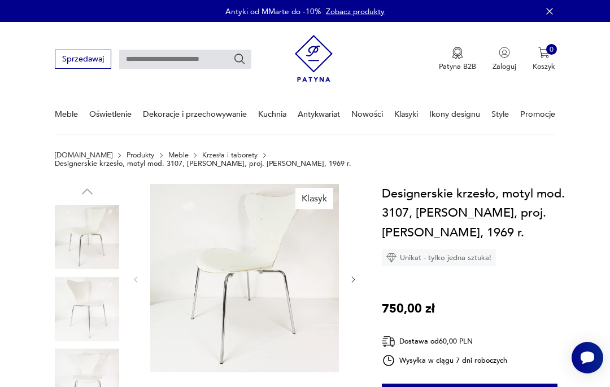
click at [265, 249] on img at bounding box center [244, 278] width 189 height 189
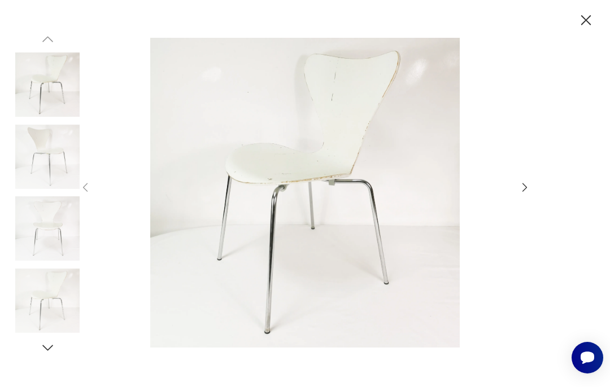
click at [529, 194] on icon "button" at bounding box center [525, 187] width 12 height 12
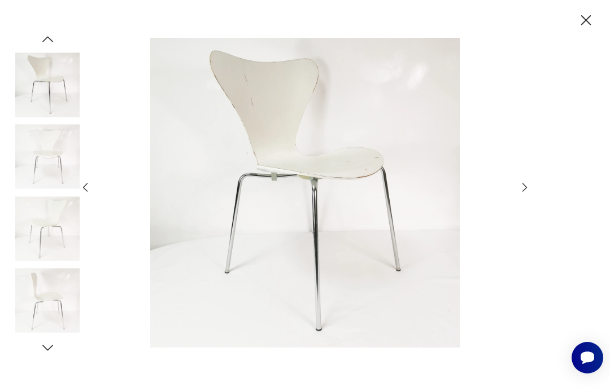
click at [526, 194] on icon "button" at bounding box center [525, 187] width 12 height 12
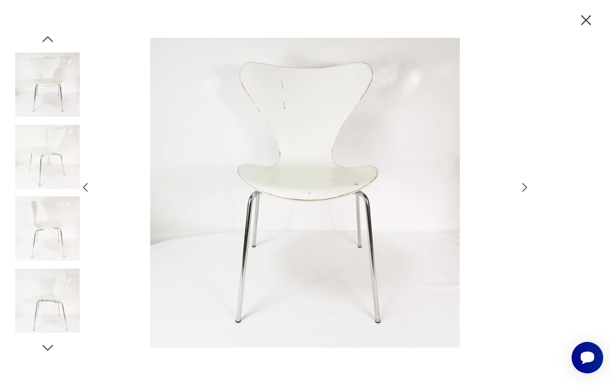
click at [583, 16] on icon "button" at bounding box center [586, 20] width 18 height 18
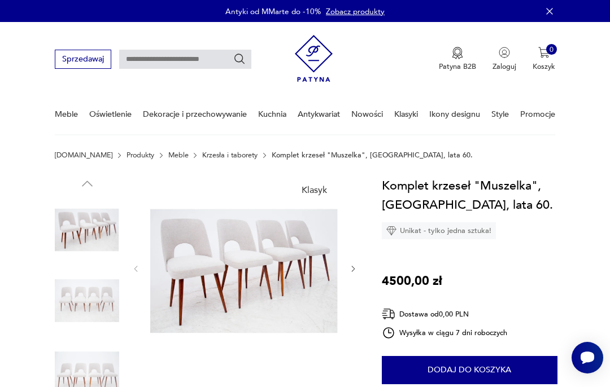
click at [272, 268] on img at bounding box center [244, 268] width 189 height 184
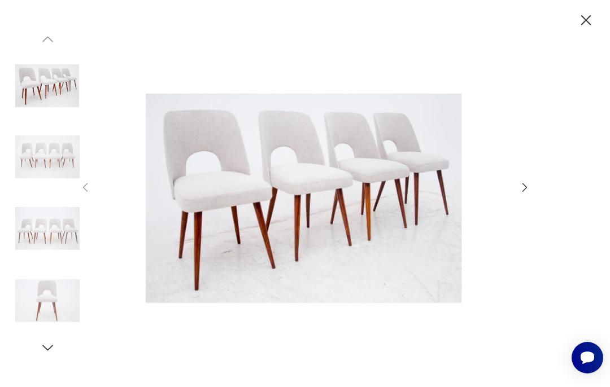
click at [587, 25] on icon "button" at bounding box center [586, 20] width 18 height 18
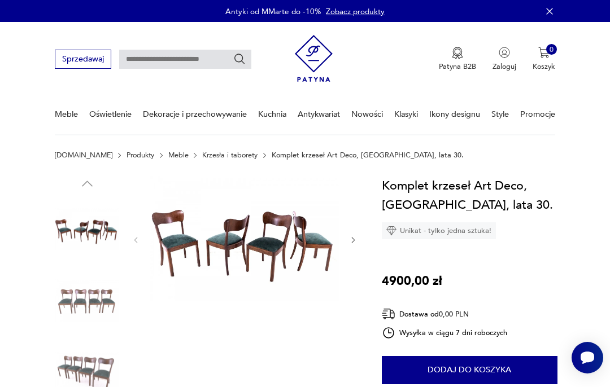
click at [255, 234] on img at bounding box center [244, 239] width 189 height 126
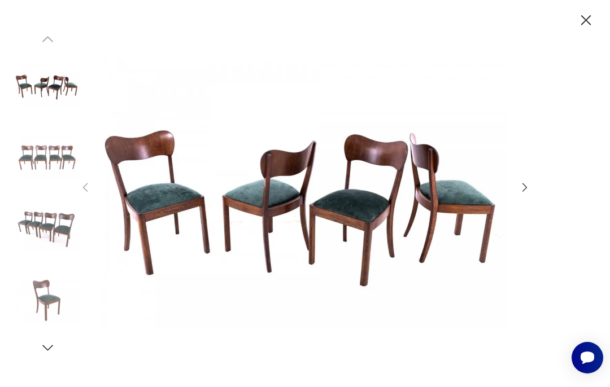
click at [529, 194] on icon "button" at bounding box center [525, 187] width 12 height 12
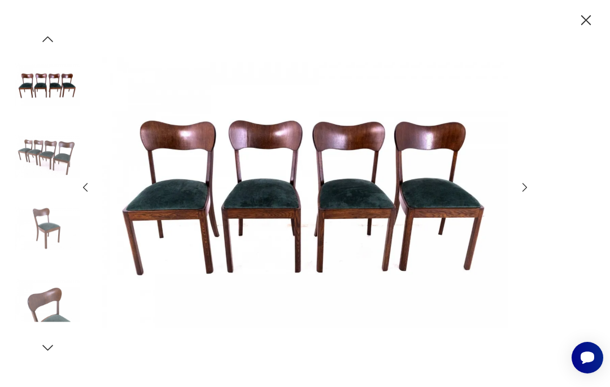
click at [524, 194] on icon "button" at bounding box center [525, 187] width 12 height 12
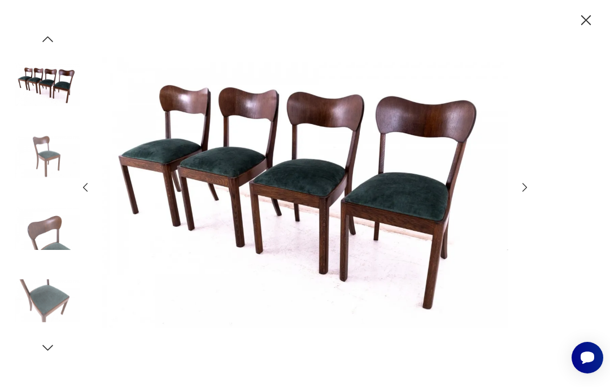
click at [531, 194] on icon "button" at bounding box center [525, 187] width 12 height 12
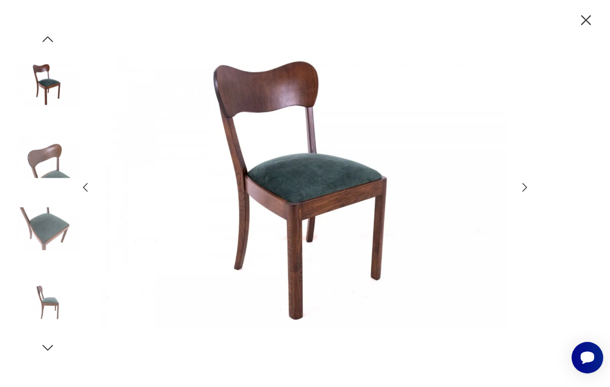
click at [533, 206] on div at bounding box center [305, 193] width 610 height 387
click at [530, 194] on icon "button" at bounding box center [525, 187] width 12 height 12
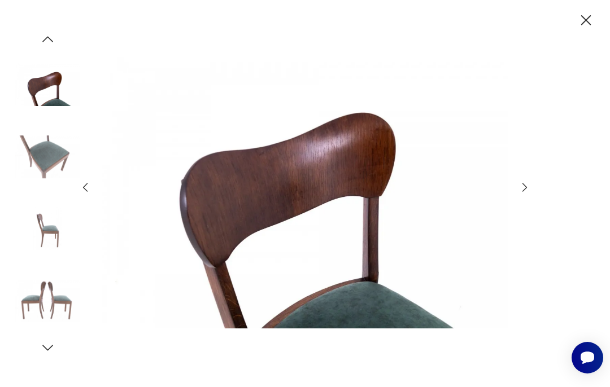
click at [531, 194] on icon "button" at bounding box center [525, 187] width 12 height 12
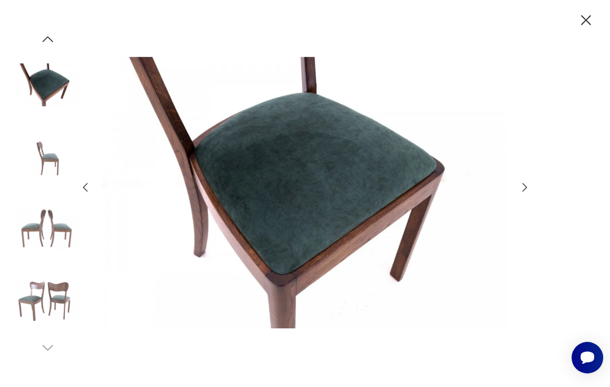
click at [523, 192] on icon "button" at bounding box center [524, 188] width 5 height 8
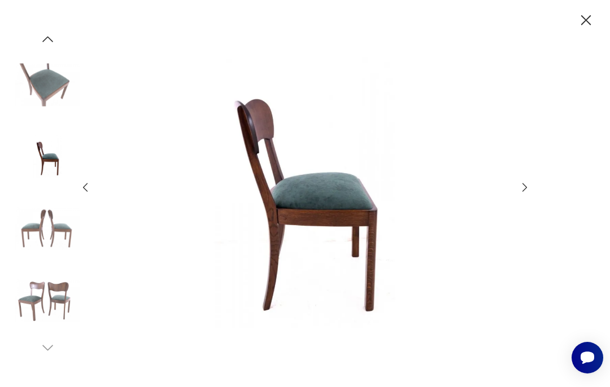
click at [528, 194] on icon "button" at bounding box center [525, 187] width 12 height 12
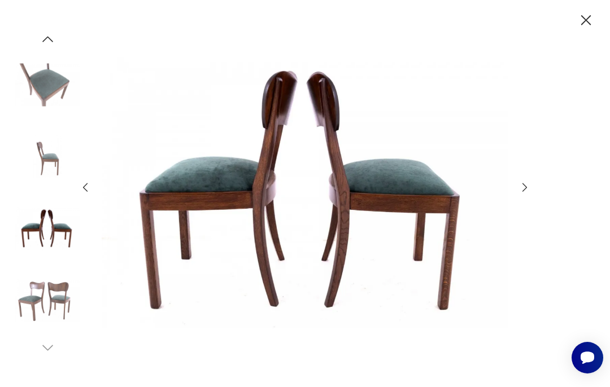
click at [525, 194] on icon "button" at bounding box center [525, 187] width 12 height 12
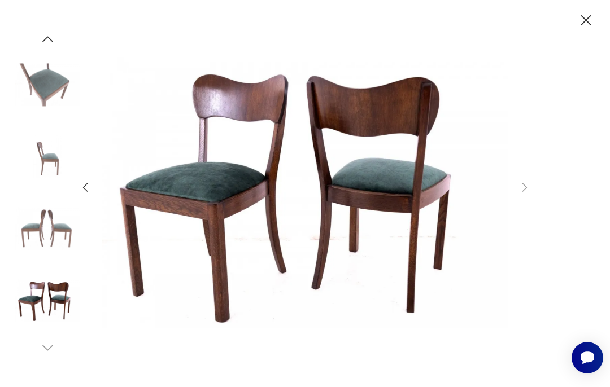
click at [580, 25] on icon "button" at bounding box center [586, 20] width 18 height 18
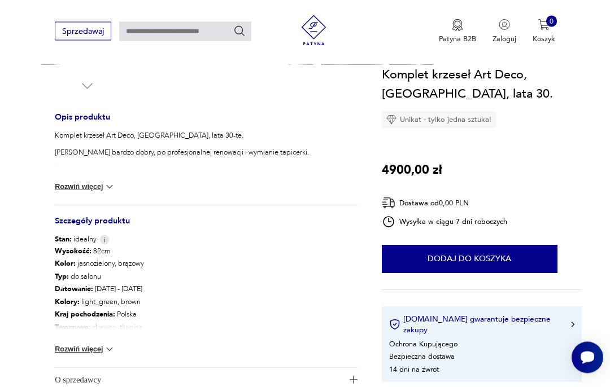
scroll to position [407, 0]
click at [110, 345] on img at bounding box center [109, 349] width 11 height 11
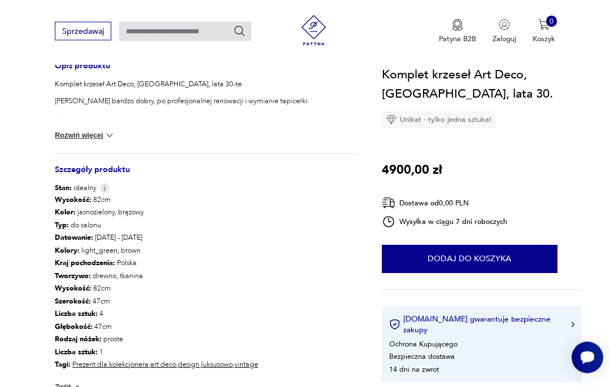
scroll to position [458, 0]
click at [108, 140] on img at bounding box center [109, 135] width 11 height 11
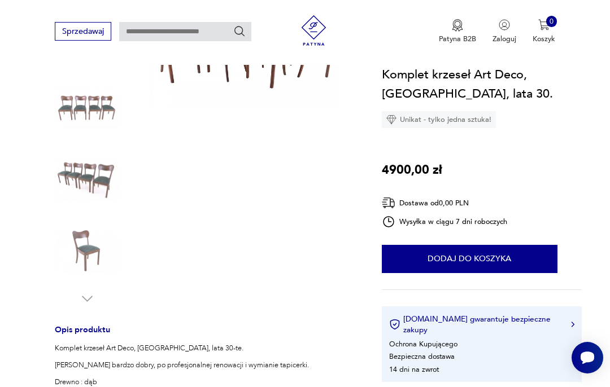
scroll to position [193, 0]
